Goal: Answer question/provide support: Share knowledge or assist other users

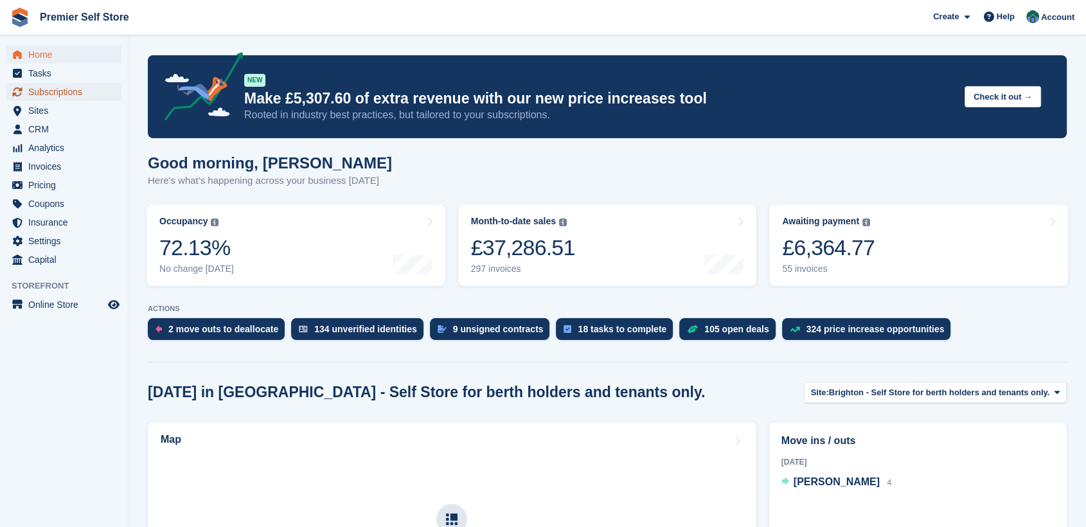
click at [41, 93] on span "Subscriptions" at bounding box center [66, 92] width 77 height 18
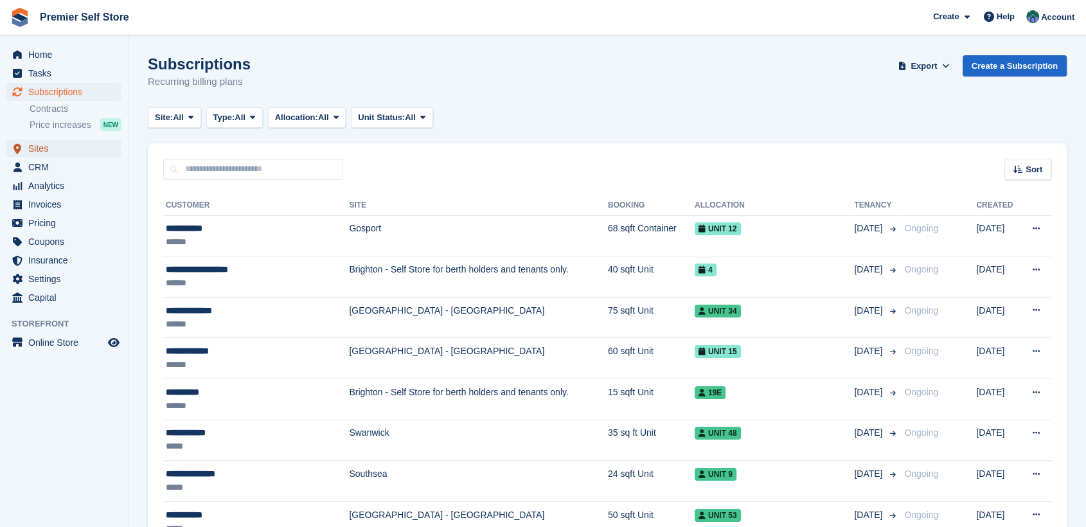
click at [37, 150] on span "Sites" at bounding box center [66, 148] width 77 height 18
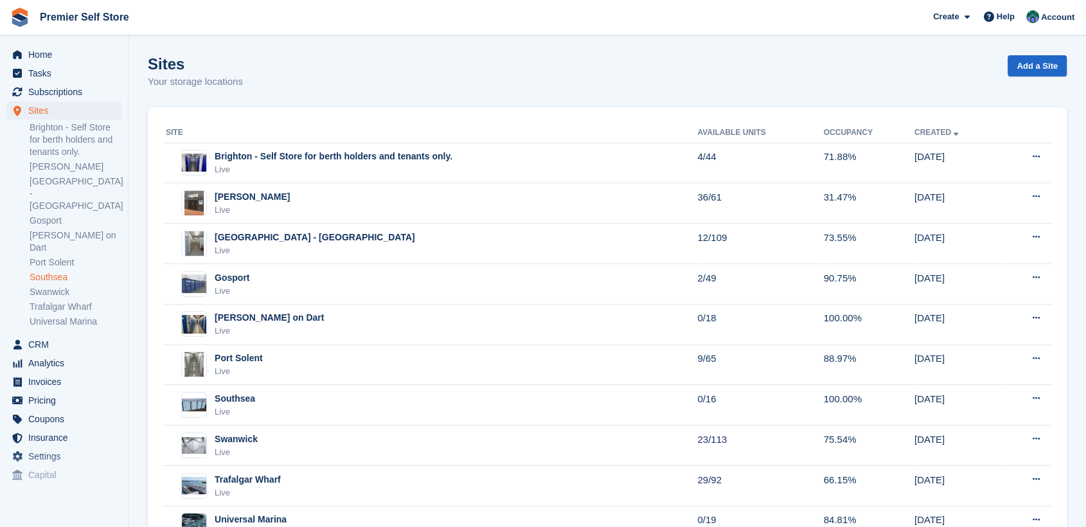
click at [43, 271] on link "Southsea" at bounding box center [76, 277] width 92 height 12
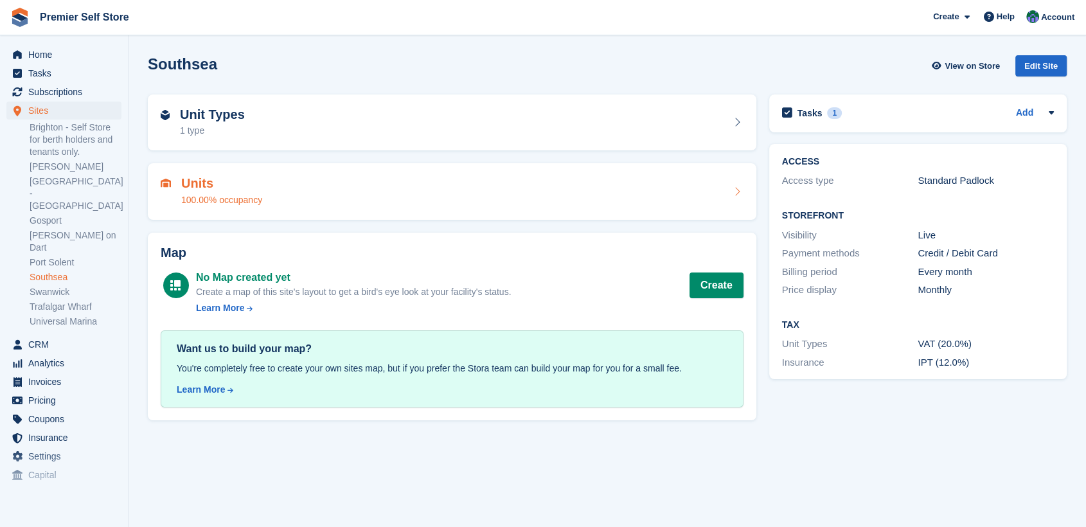
click at [354, 183] on div "Units 100.00% occupancy" at bounding box center [452, 191] width 583 height 31
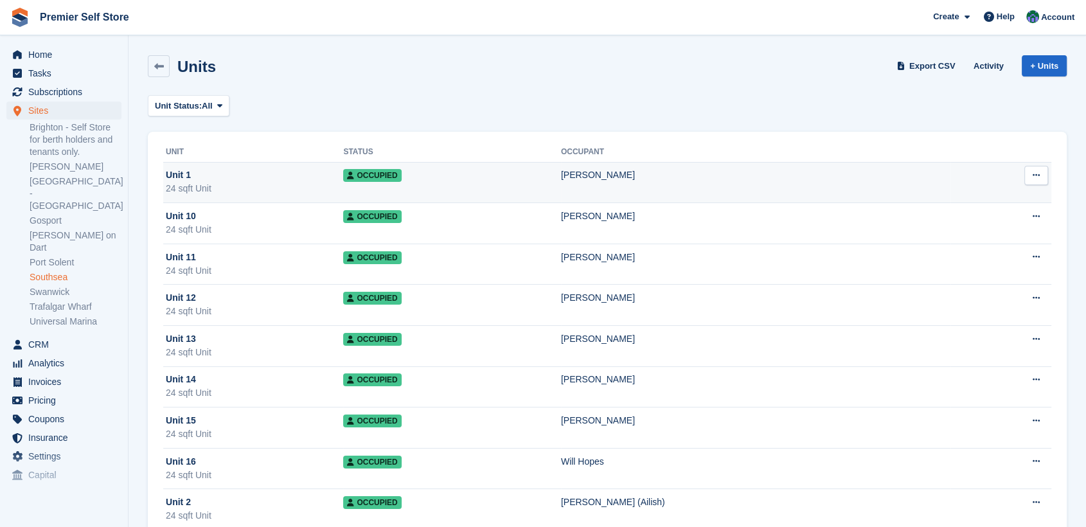
scroll to position [214, 0]
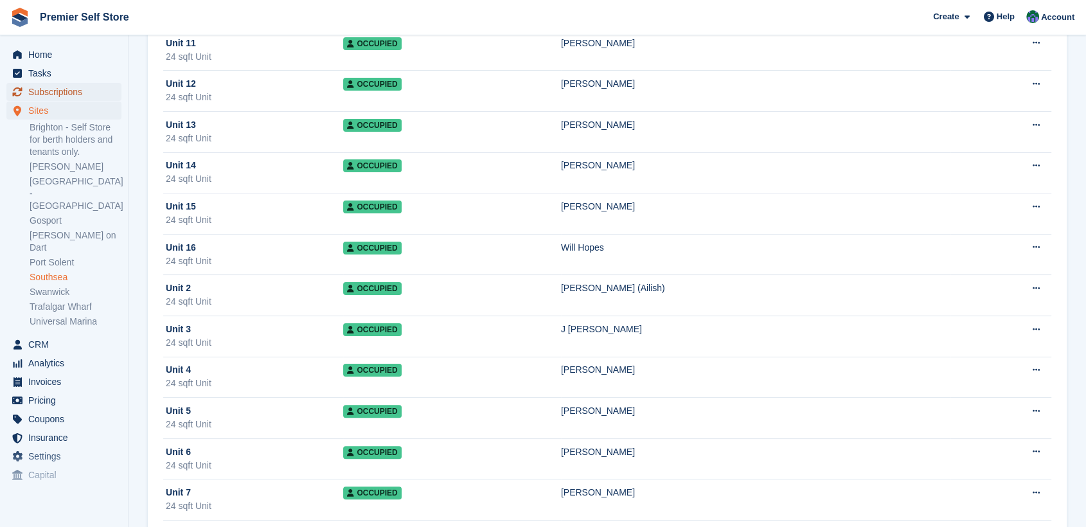
click at [55, 90] on span "Subscriptions" at bounding box center [66, 92] width 77 height 18
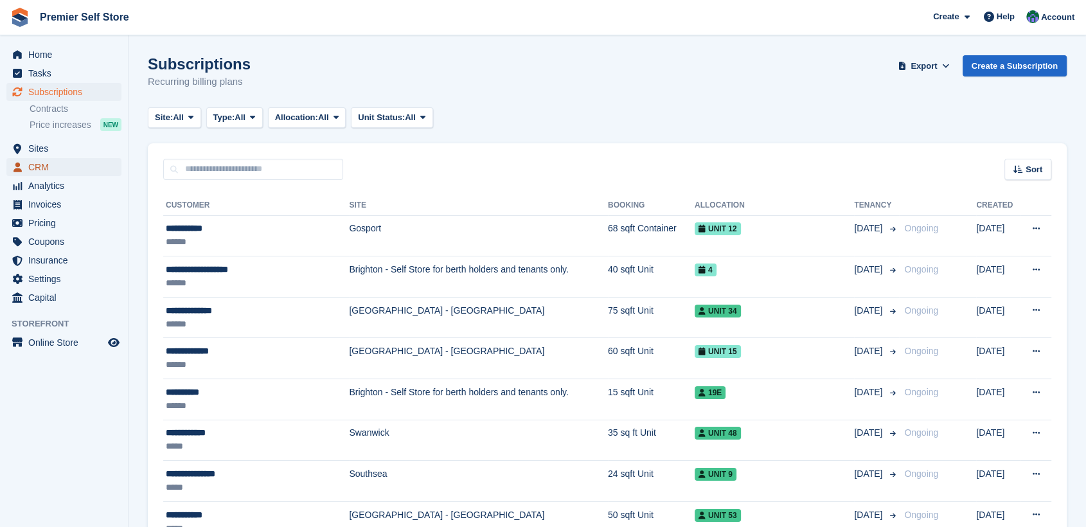
click at [37, 170] on span "CRM" at bounding box center [66, 167] width 77 height 18
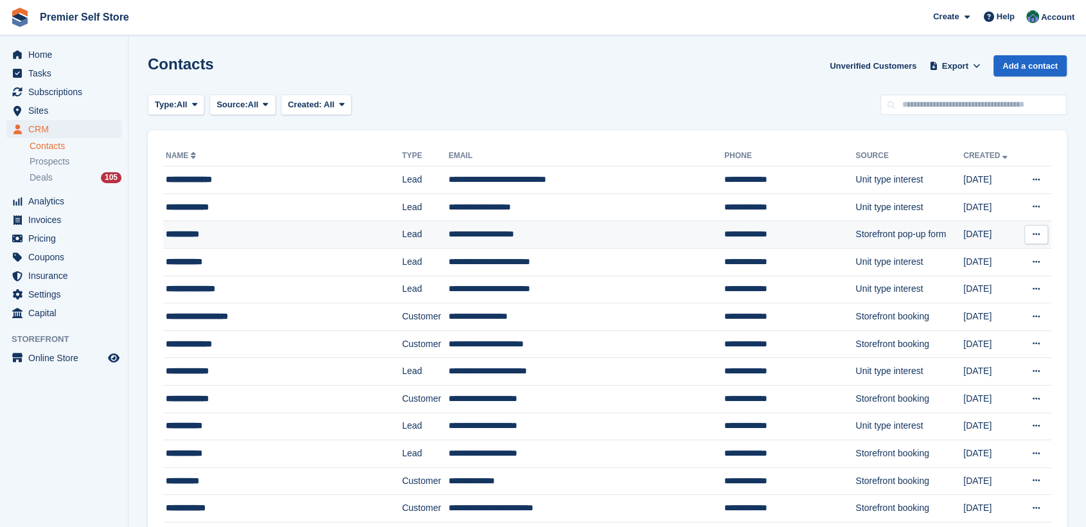
click at [201, 231] on div "**********" at bounding box center [265, 234] width 198 height 13
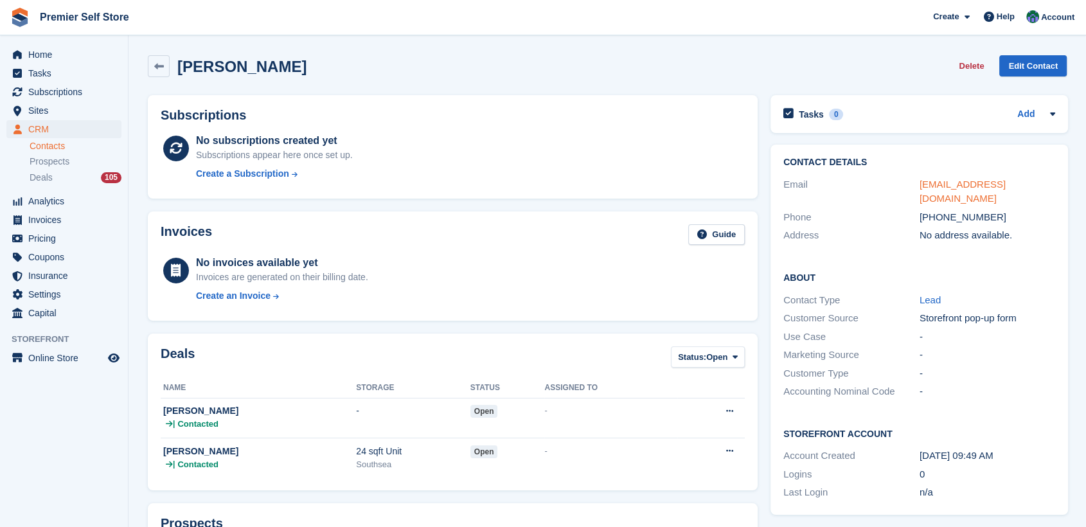
click at [967, 183] on link "johnslimm@icloud.com" at bounding box center [963, 192] width 86 height 26
click at [46, 91] on span "Subscriptions" at bounding box center [66, 92] width 77 height 18
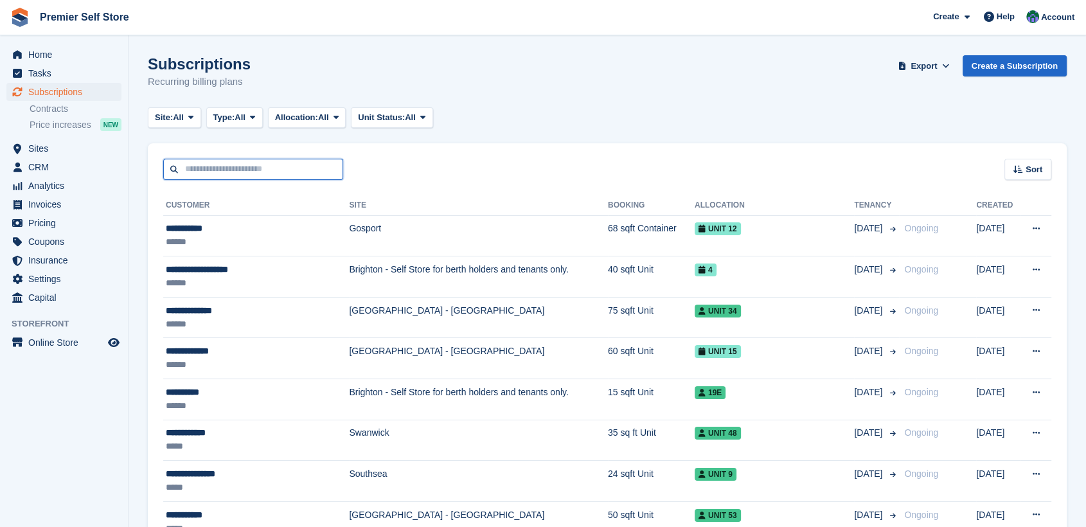
click at [198, 168] on input "text" at bounding box center [253, 169] width 180 height 21
type input "********"
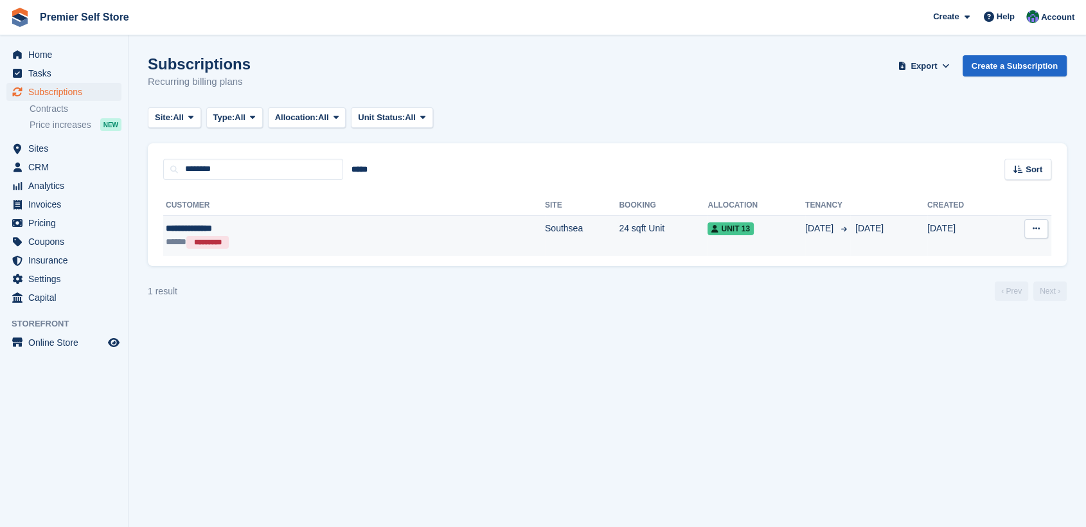
click at [179, 229] on div "**********" at bounding box center [262, 228] width 193 height 13
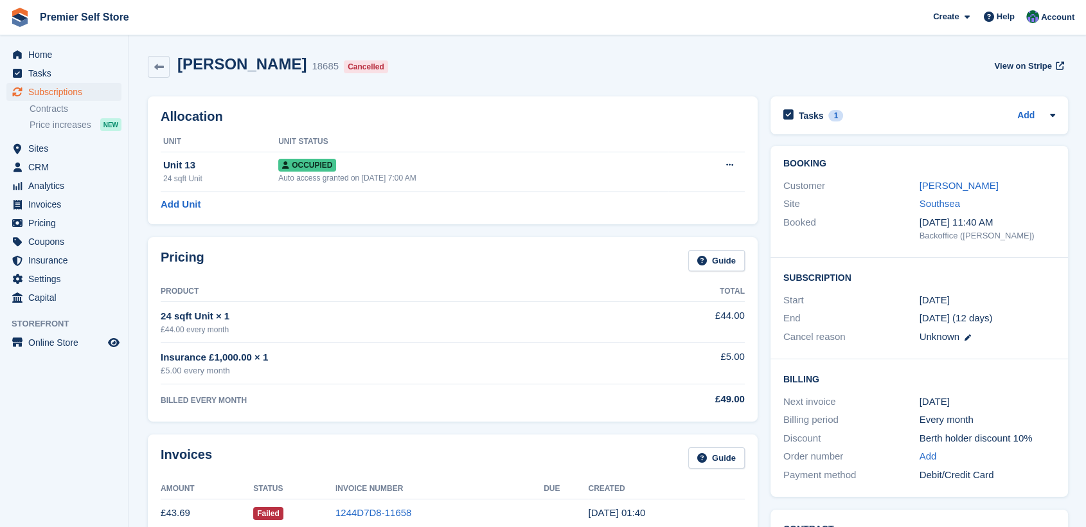
scroll to position [214, 0]
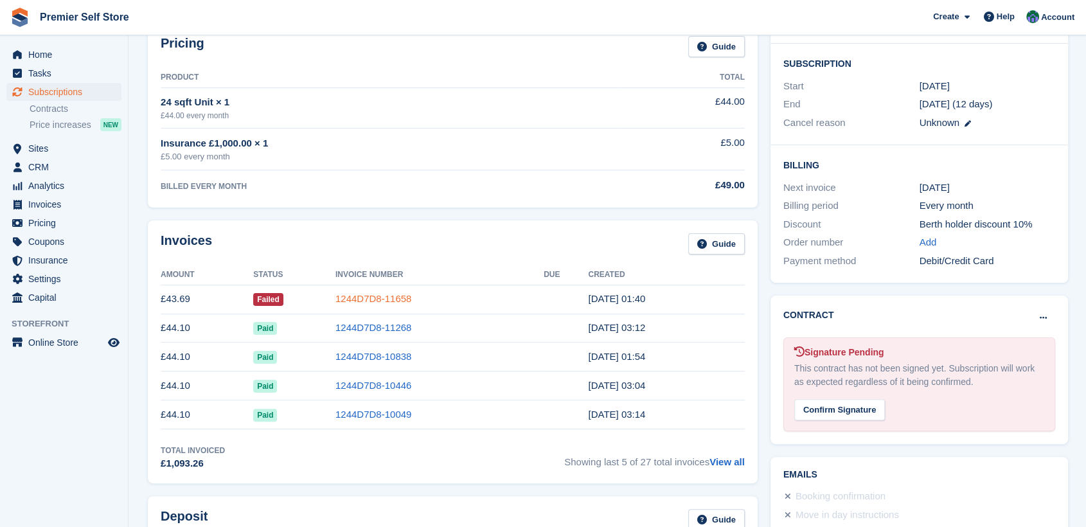
click at [369, 298] on link "1244D7D8-11658" at bounding box center [374, 298] width 76 height 11
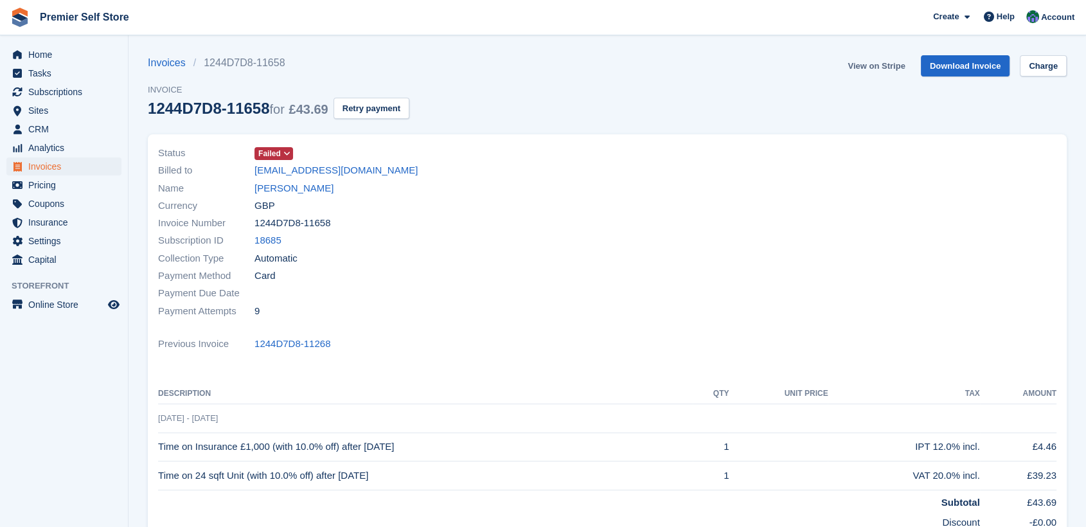
click at [879, 62] on link "View on Stripe" at bounding box center [876, 65] width 67 height 21
click at [284, 186] on link "[PERSON_NAME]" at bounding box center [294, 188] width 79 height 15
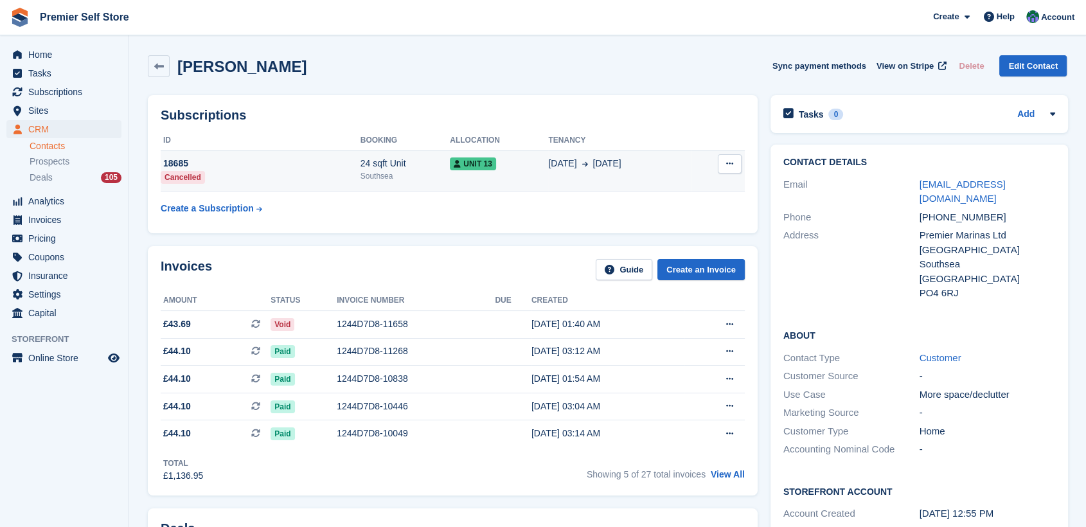
click at [728, 166] on icon at bounding box center [729, 163] width 7 height 8
click at [260, 165] on div "18685" at bounding box center [261, 163] width 200 height 13
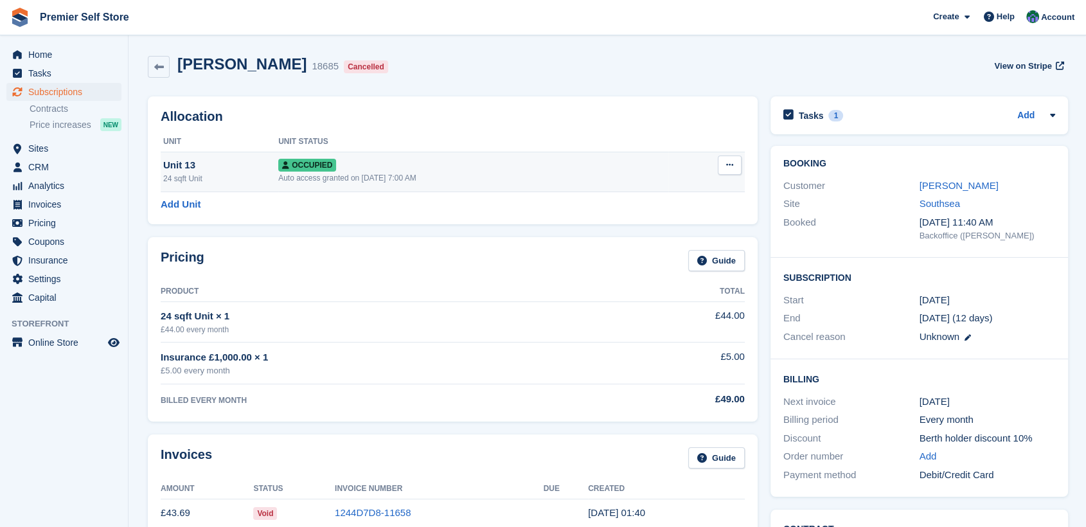
click at [730, 161] on icon at bounding box center [729, 165] width 7 height 8
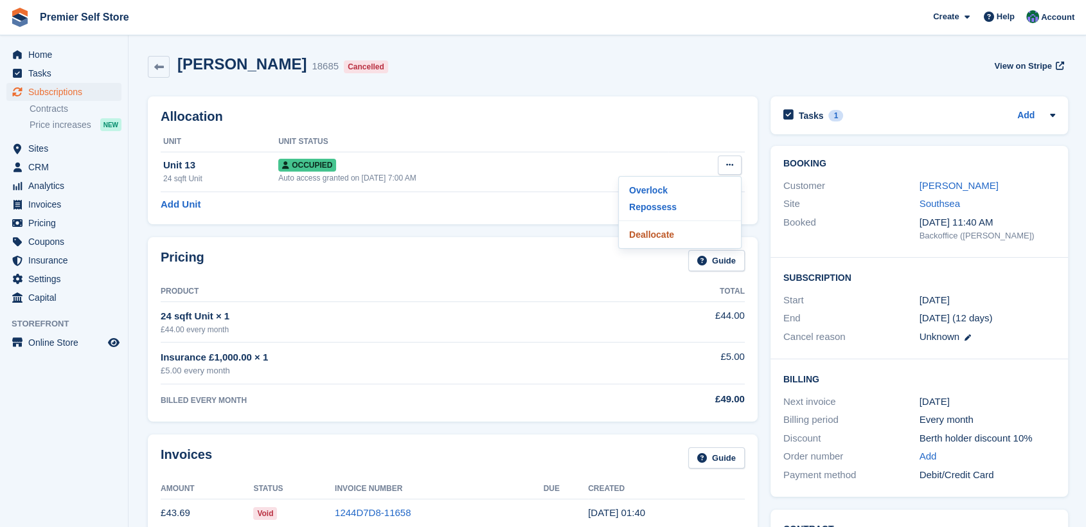
drag, startPoint x: 650, startPoint y: 234, endPoint x: 604, endPoint y: 72, distance: 168.3
click at [650, 233] on p "Deallocate" at bounding box center [680, 234] width 112 height 17
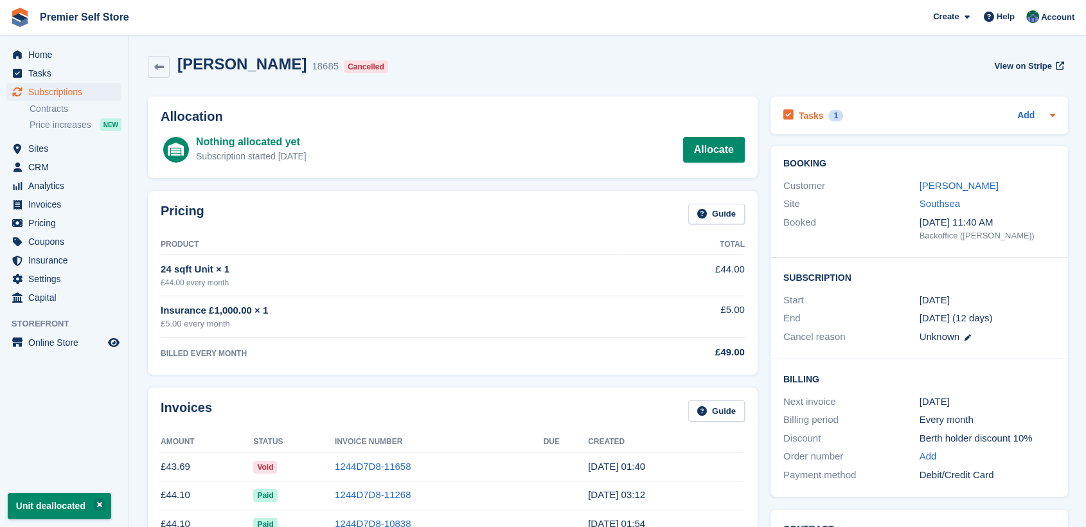
click at [800, 114] on h2 "Tasks" at bounding box center [811, 116] width 25 height 12
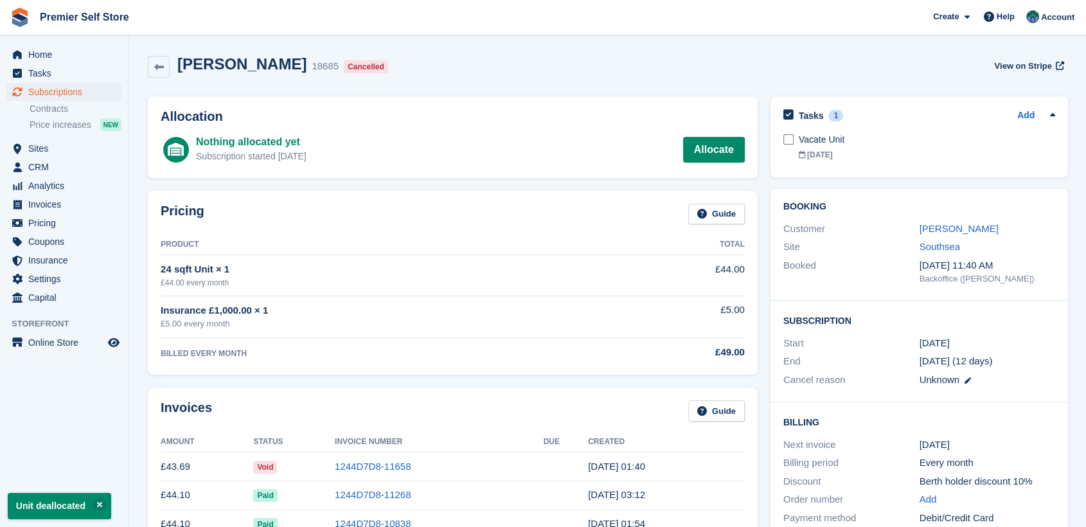
click at [780, 140] on div "Tasks 1 Add Vacate Unit 31 Aug" at bounding box center [920, 136] width 298 height 81
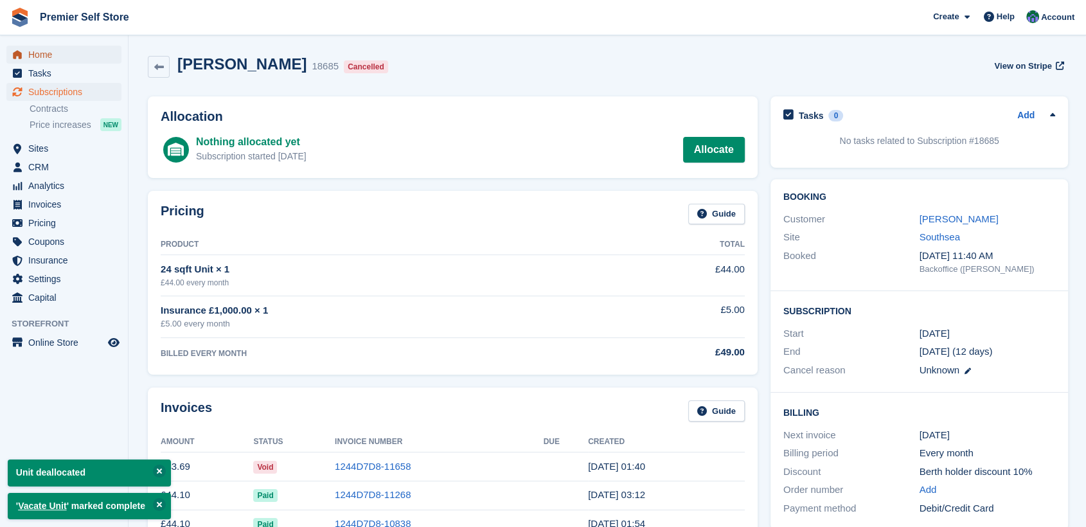
click at [36, 53] on span "Home" at bounding box center [66, 55] width 77 height 18
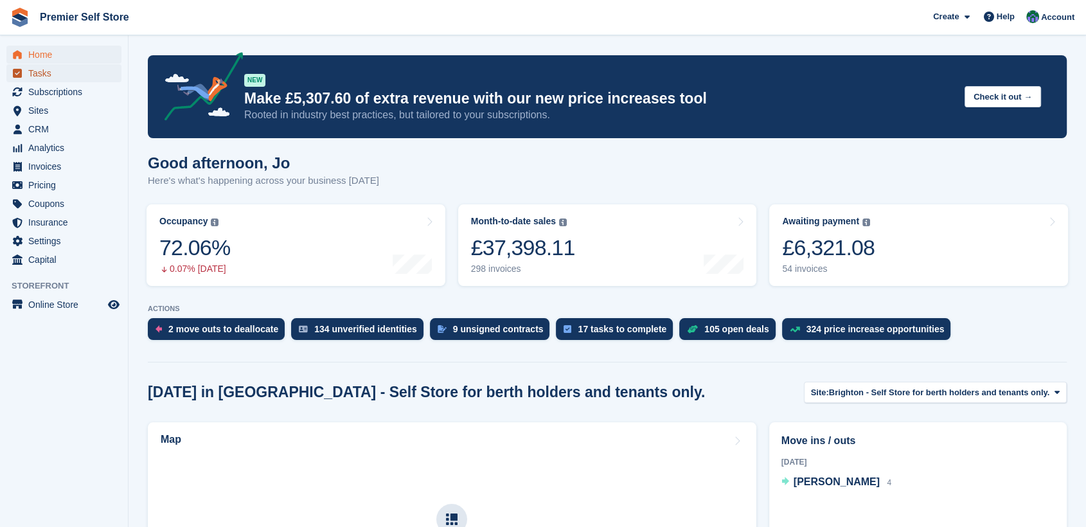
click at [39, 70] on span "Tasks" at bounding box center [66, 73] width 77 height 18
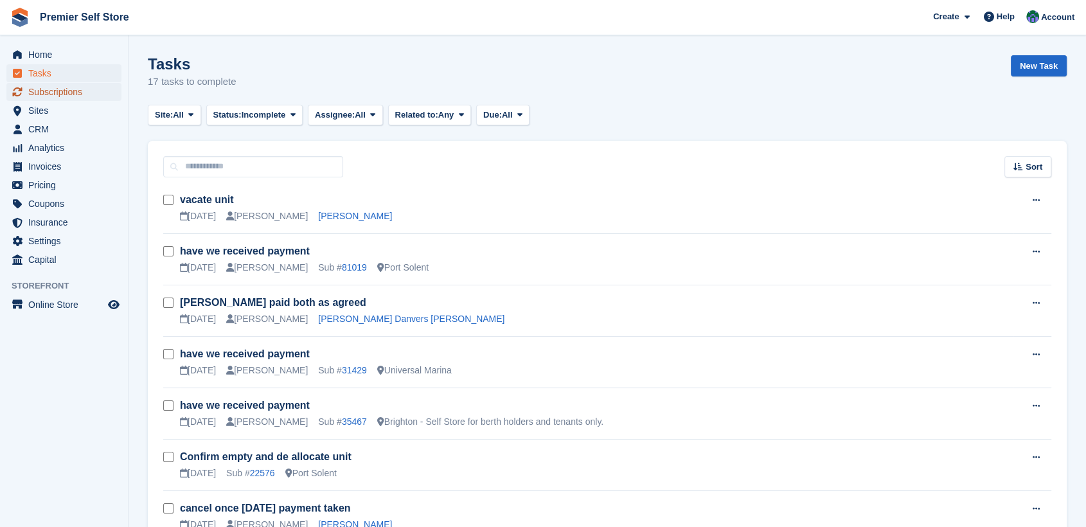
click at [57, 89] on span "Subscriptions" at bounding box center [66, 92] width 77 height 18
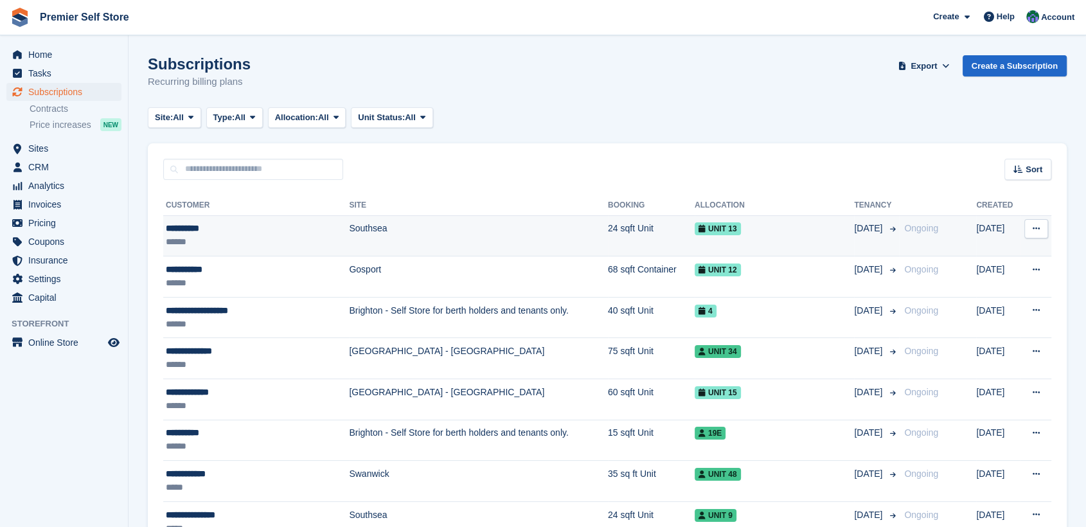
click at [185, 226] on div "**********" at bounding box center [243, 228] width 155 height 13
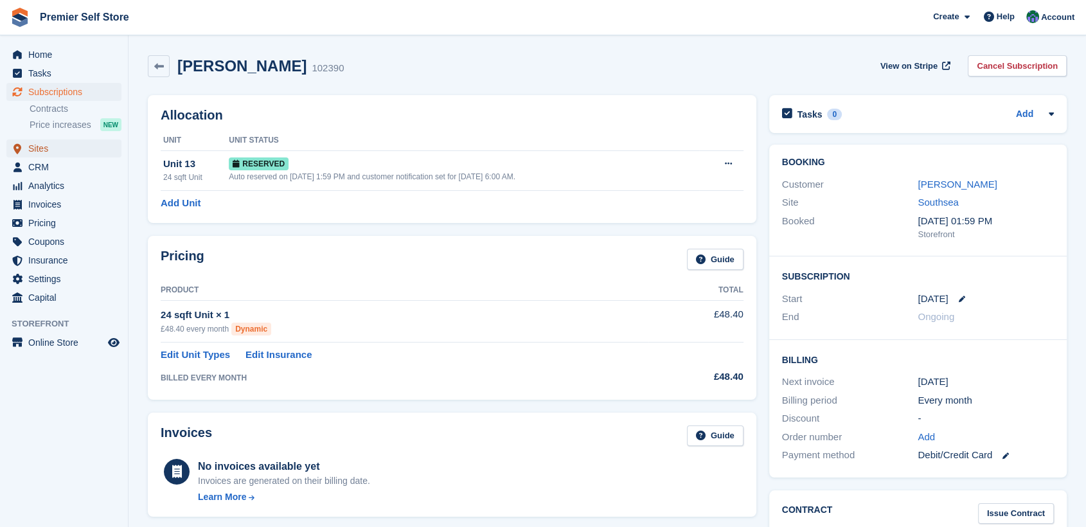
click at [46, 151] on span "Sites" at bounding box center [66, 148] width 77 height 18
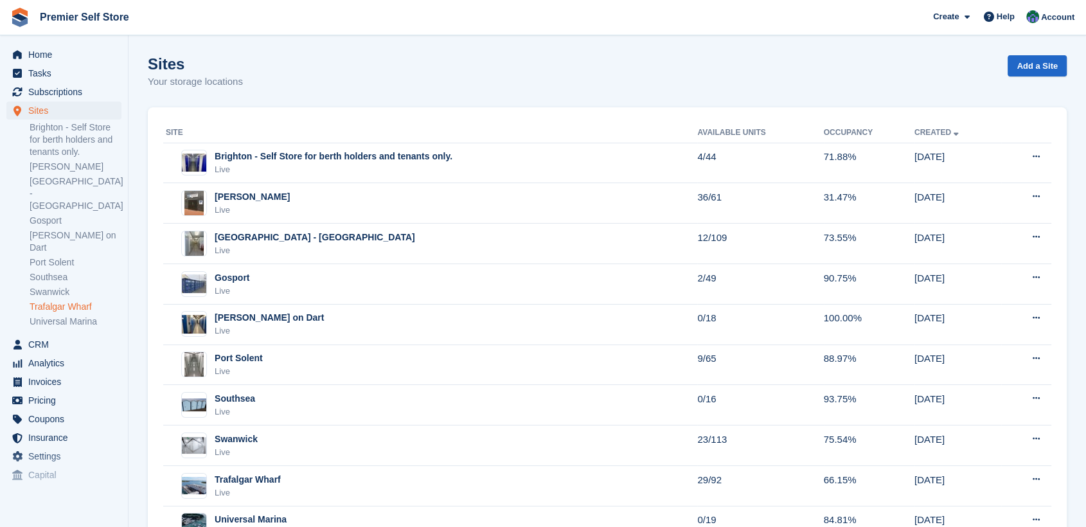
click at [46, 301] on link "Trafalgar Wharf" at bounding box center [76, 307] width 92 height 12
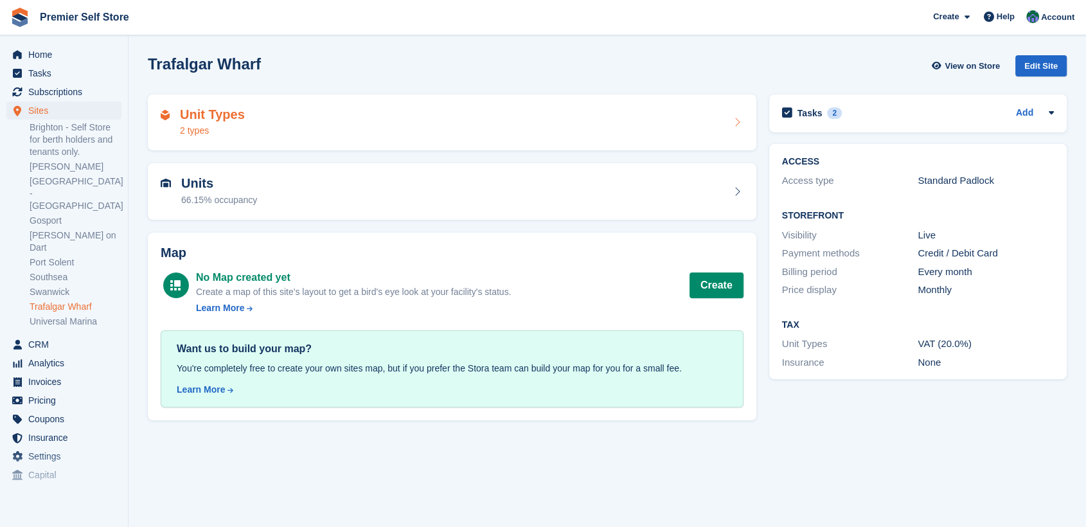
click at [247, 125] on div "Unit Types 2 types" at bounding box center [452, 122] width 583 height 31
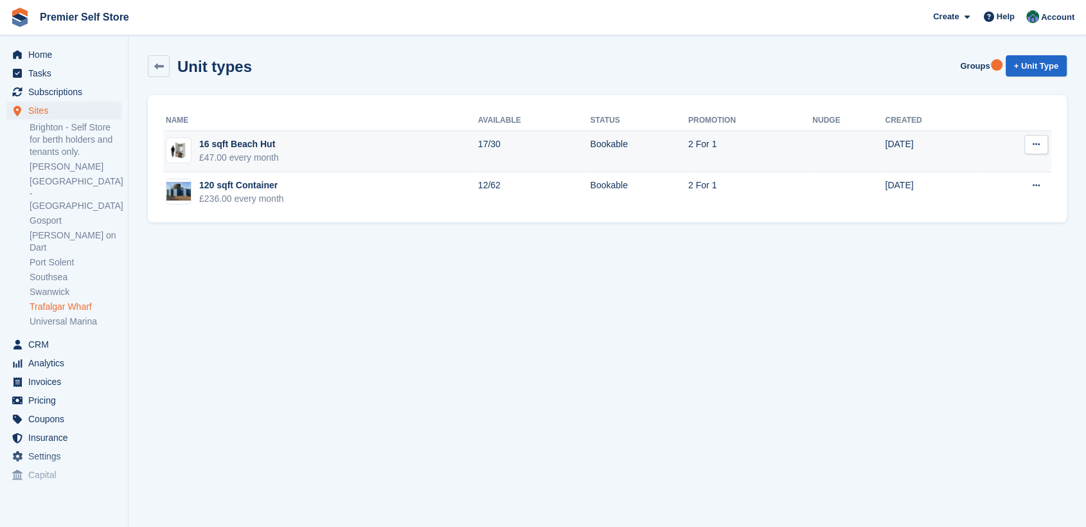
click at [248, 143] on div "16 sqft Beach Hut" at bounding box center [239, 144] width 80 height 13
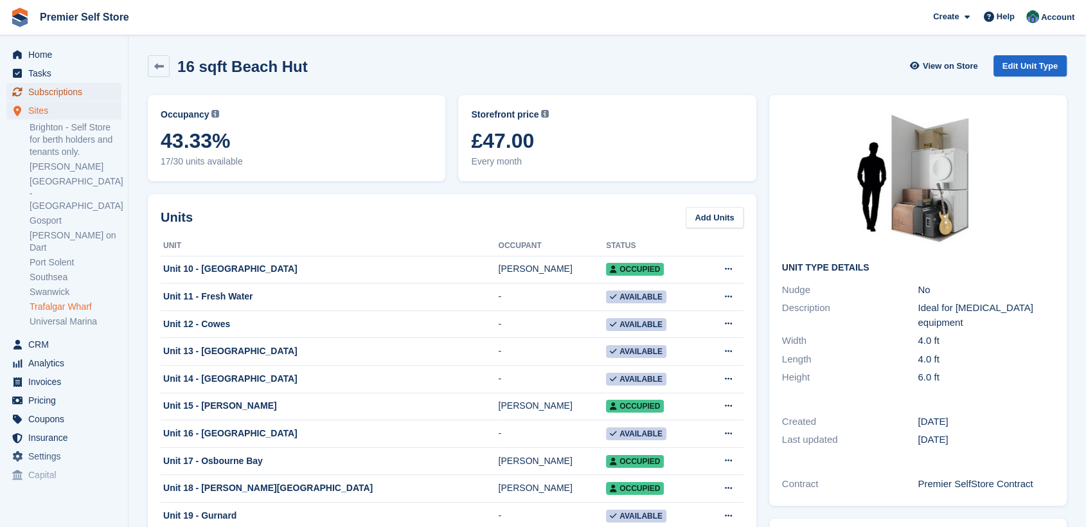
click at [44, 90] on span "Subscriptions" at bounding box center [66, 92] width 77 height 18
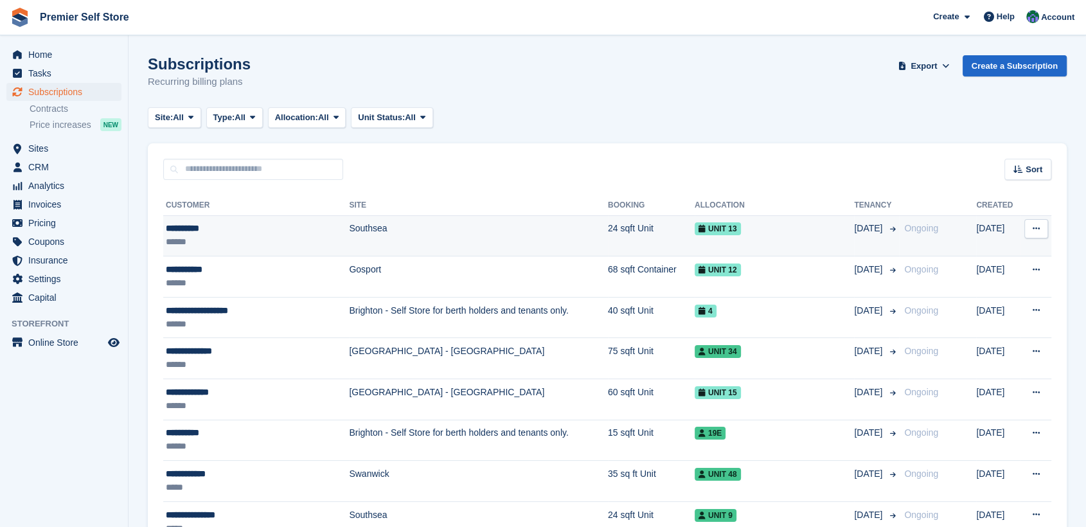
click at [186, 228] on div "**********" at bounding box center [243, 228] width 155 height 13
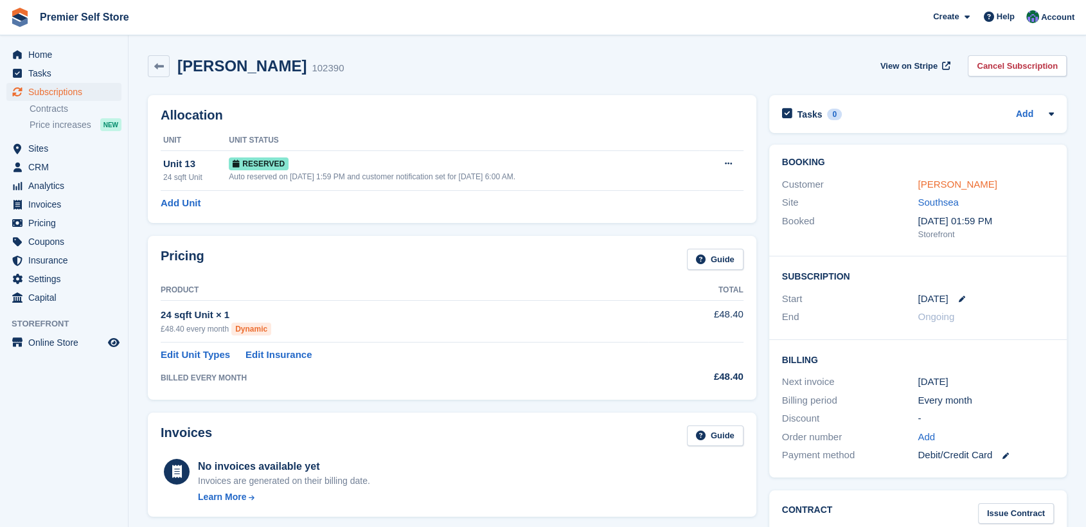
click at [947, 179] on link "[PERSON_NAME]" at bounding box center [957, 184] width 79 height 11
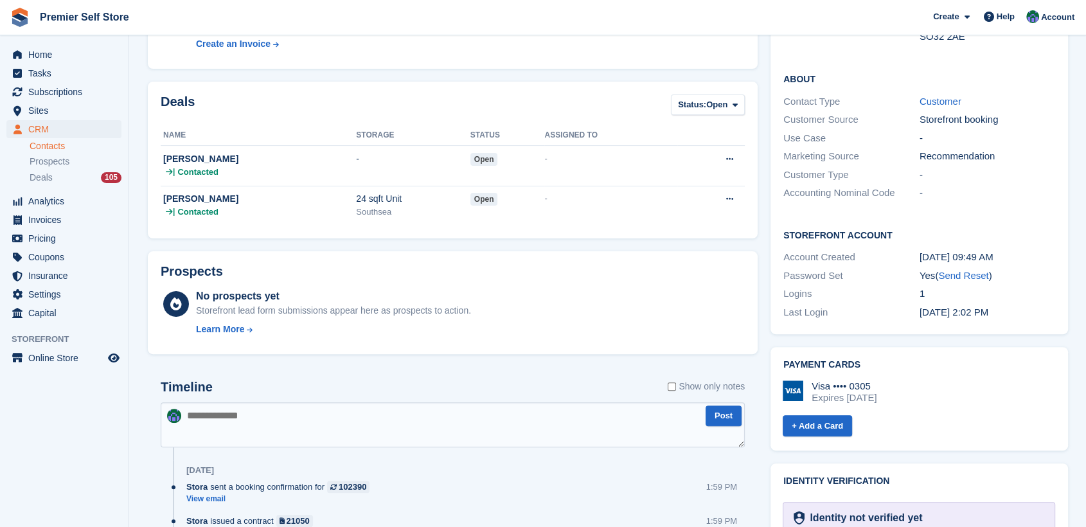
scroll to position [428, 0]
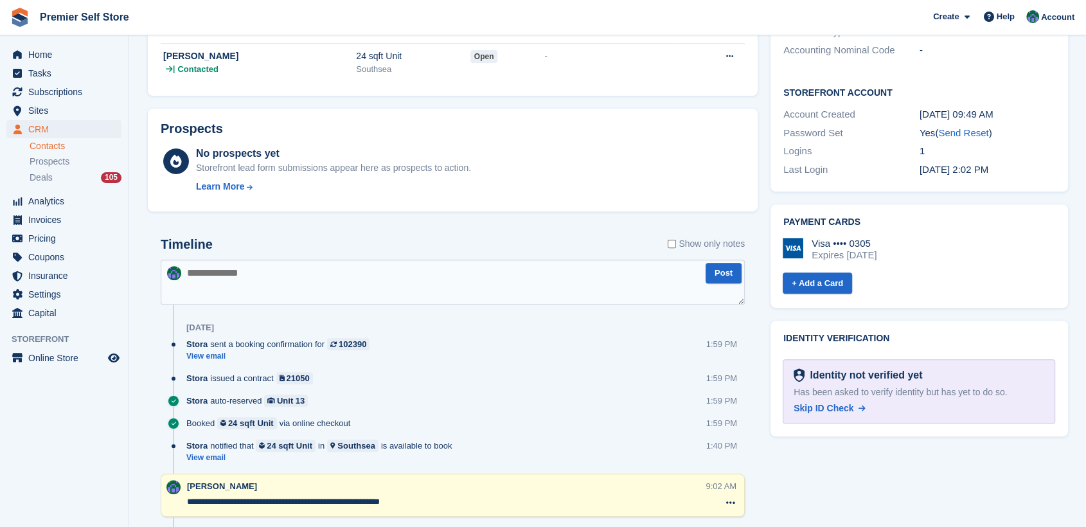
paste textarea "**********"
type textarea "**********"
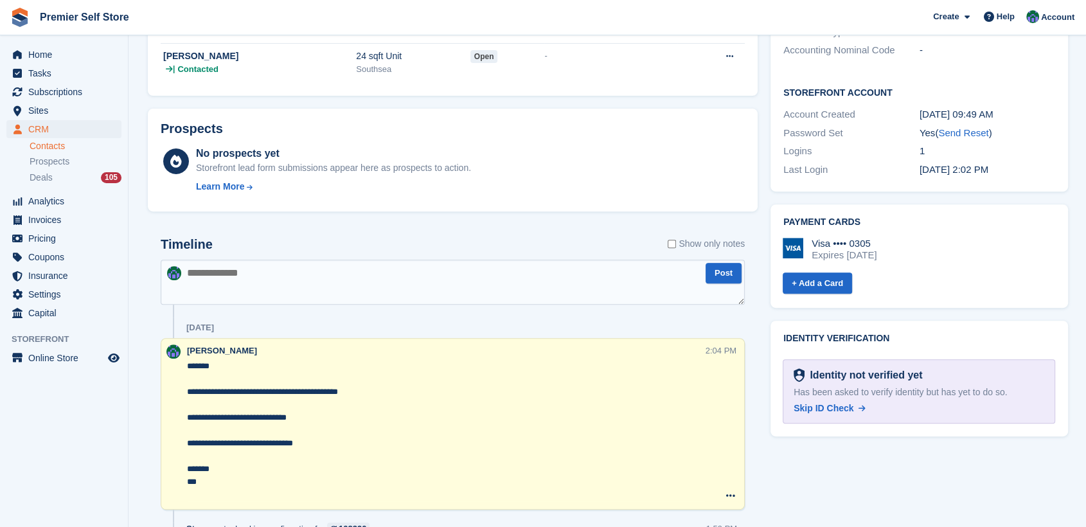
scroll to position [0, 0]
